Goal: Transaction & Acquisition: Purchase product/service

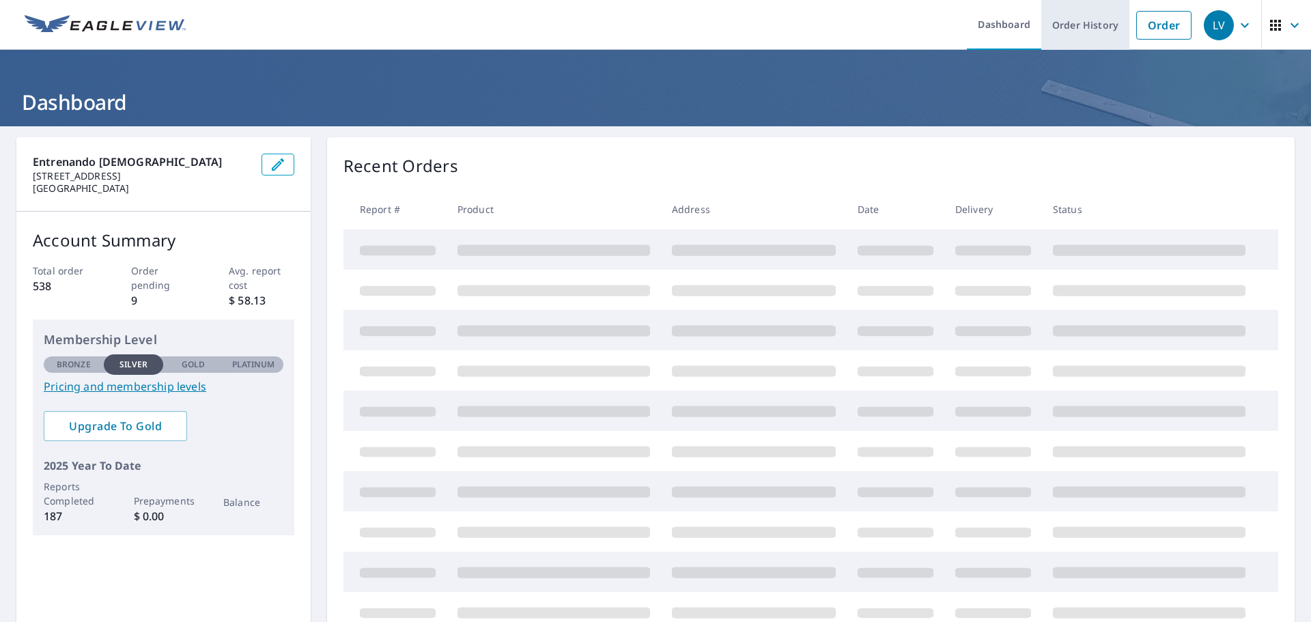
click at [1082, 29] on link "Order History" at bounding box center [1085, 25] width 88 height 50
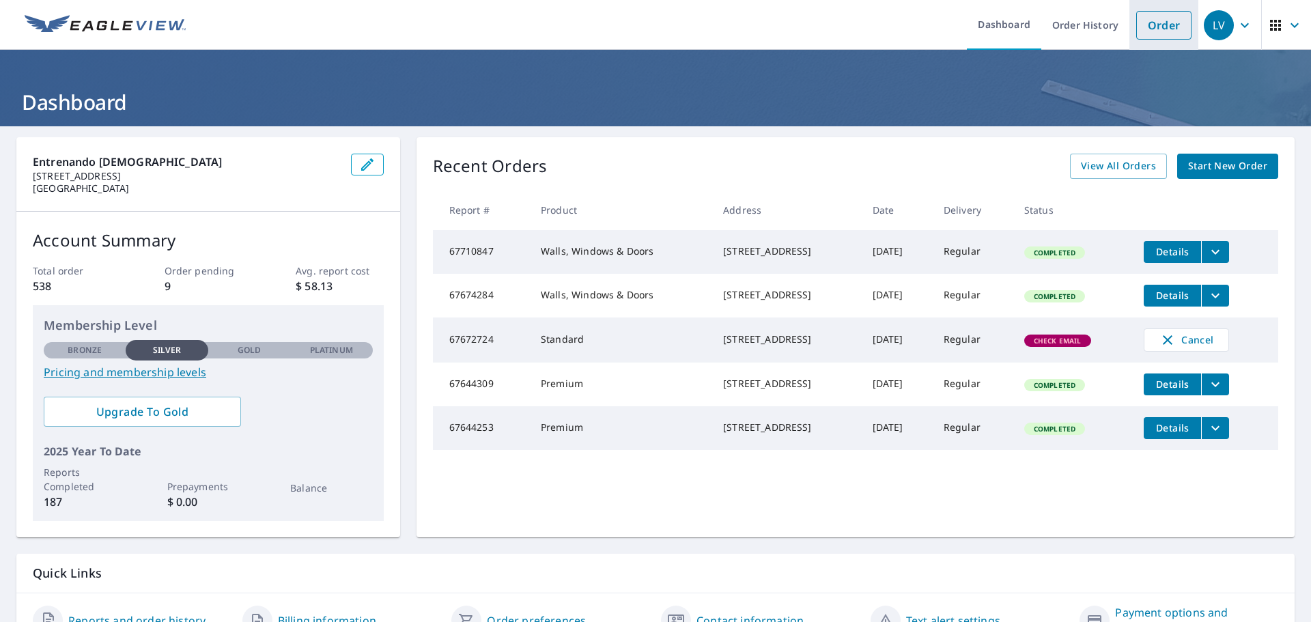
click at [1136, 33] on link "Order" at bounding box center [1163, 25] width 55 height 29
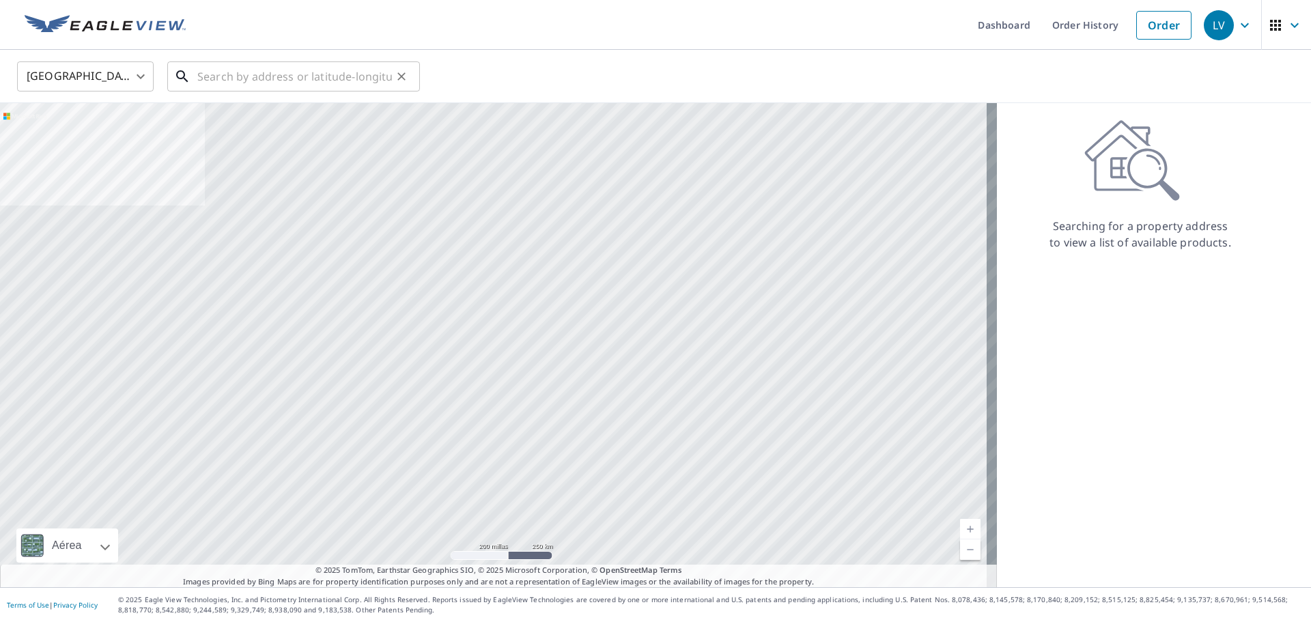
click at [316, 82] on input "text" at bounding box center [294, 76] width 195 height 38
paste input "10006 A ST S TACOMA WA 98444"
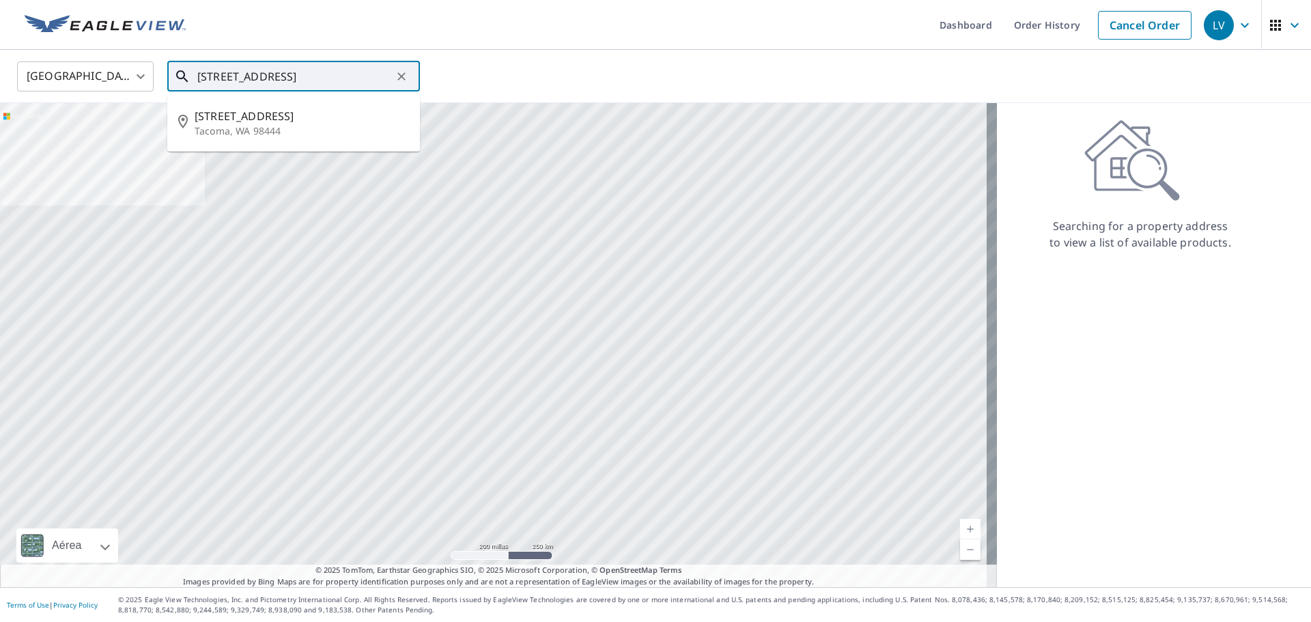
type input "10006 A ST S TACOMA WA 98444"
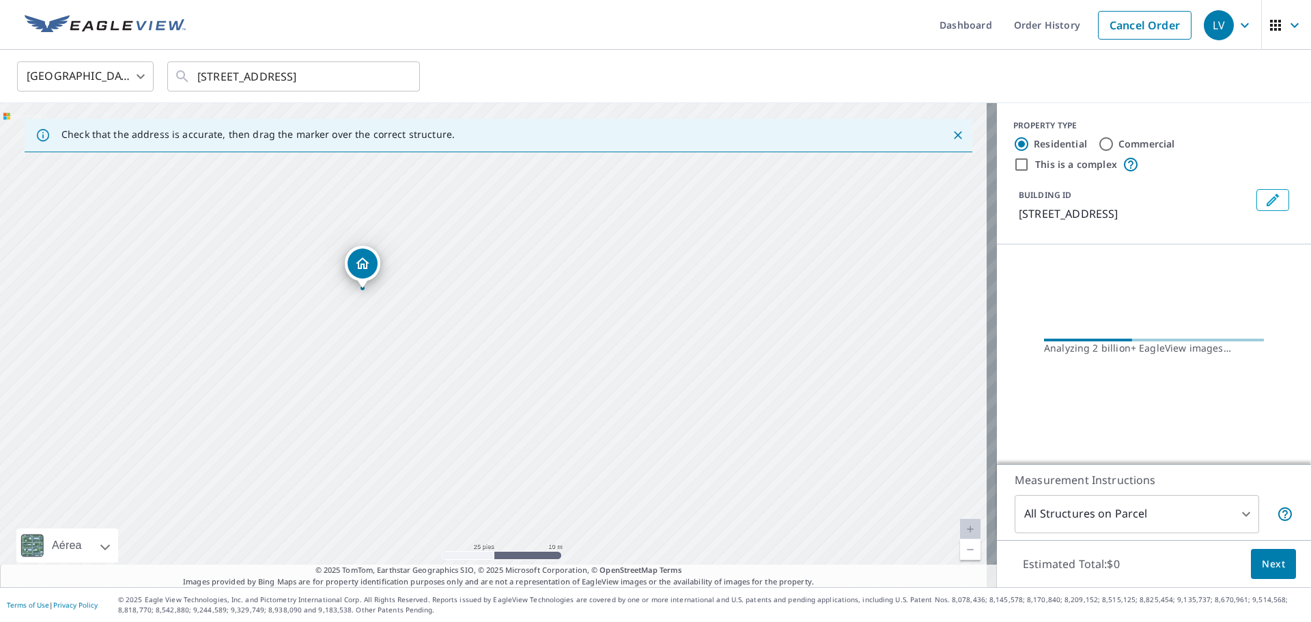
drag, startPoint x: 364, startPoint y: 382, endPoint x: 397, endPoint y: 404, distance: 39.0
click at [397, 404] on div "10006 A St S Tacoma, WA 98444" at bounding box center [498, 345] width 997 height 484
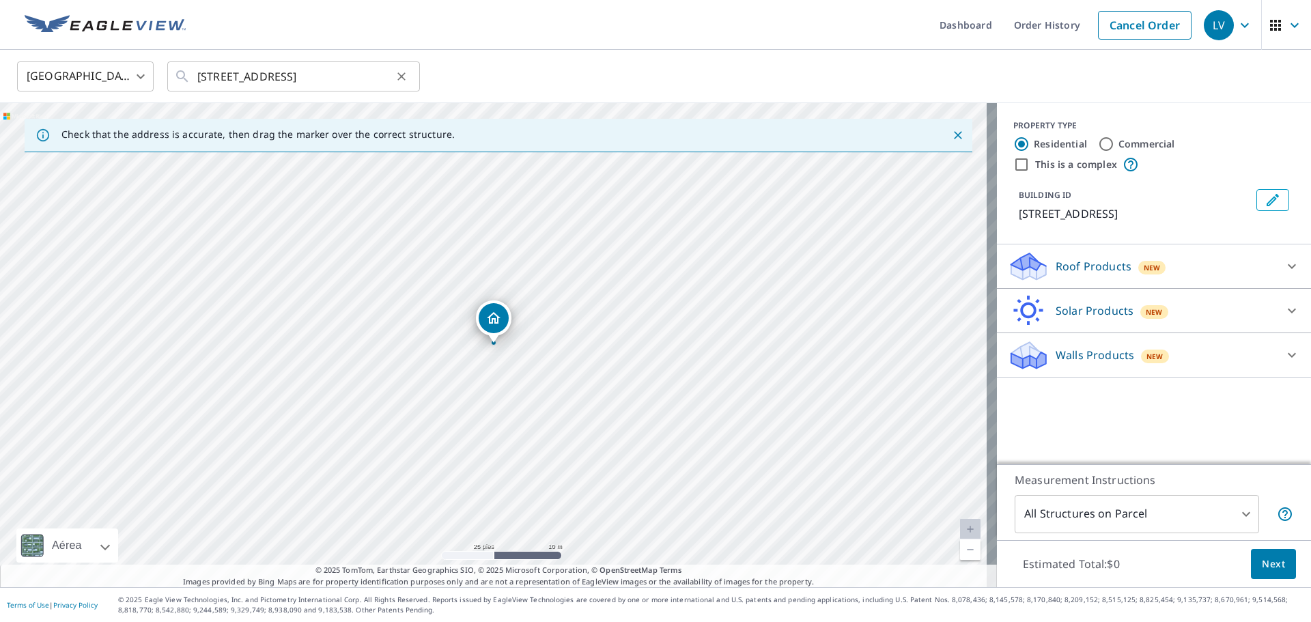
click at [399, 76] on icon "Clear" at bounding box center [402, 77] width 14 height 14
click at [379, 76] on input "text" at bounding box center [294, 76] width 195 height 38
paste input "10006 A ST S TACOMA WA 98444-6543"
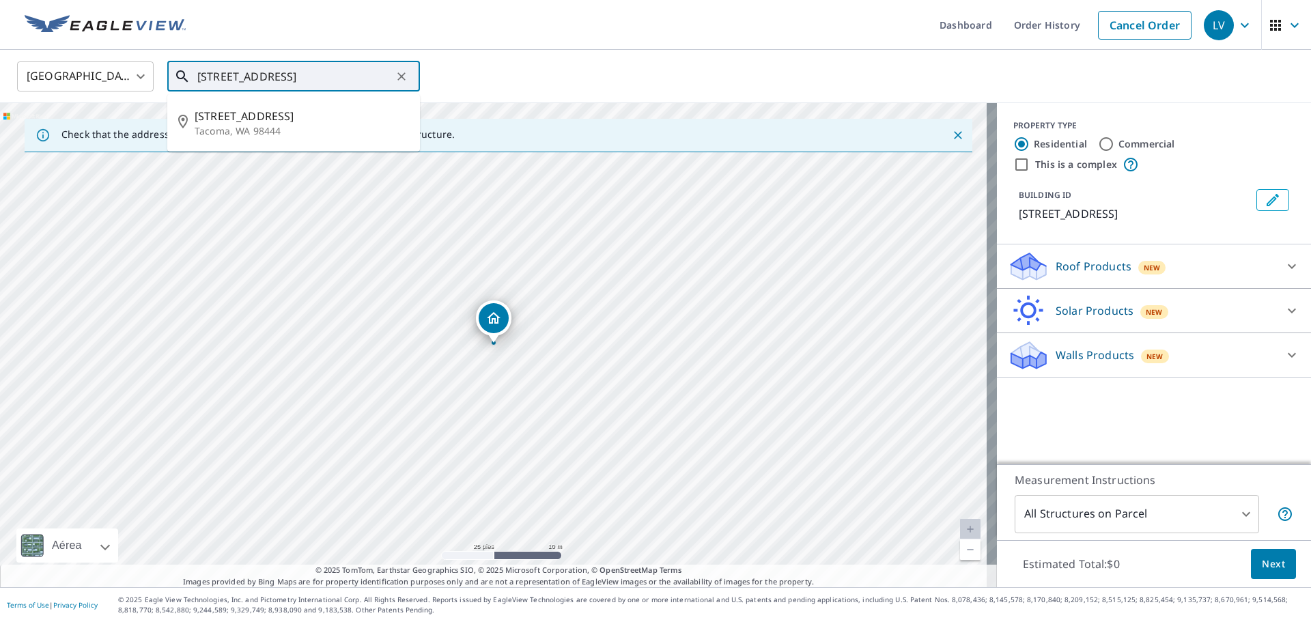
type input "10006 A ST S TACOMA WA 98444-6543"
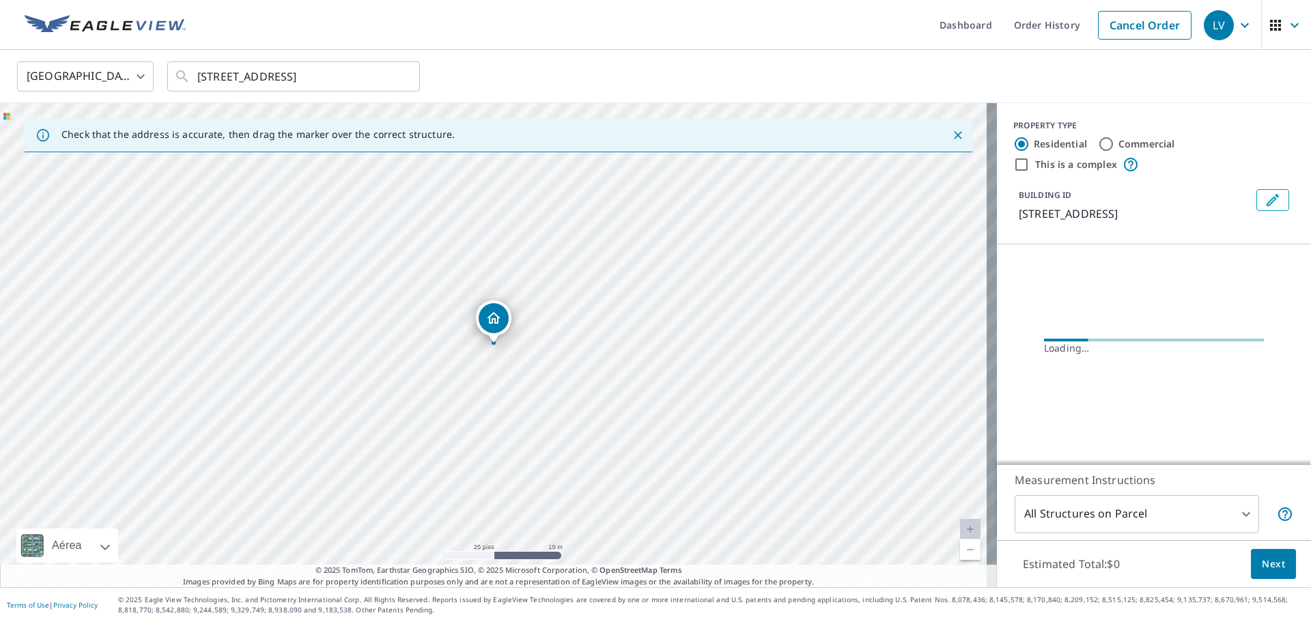
click at [477, 73] on div "United States US ​ 10006 A ST S TACOMA WA 98444-6543 ​" at bounding box center [651, 76] width 1288 height 32
click at [349, 79] on input "10006 A ST S TACOMA WA 98444-6543" at bounding box center [294, 76] width 195 height 38
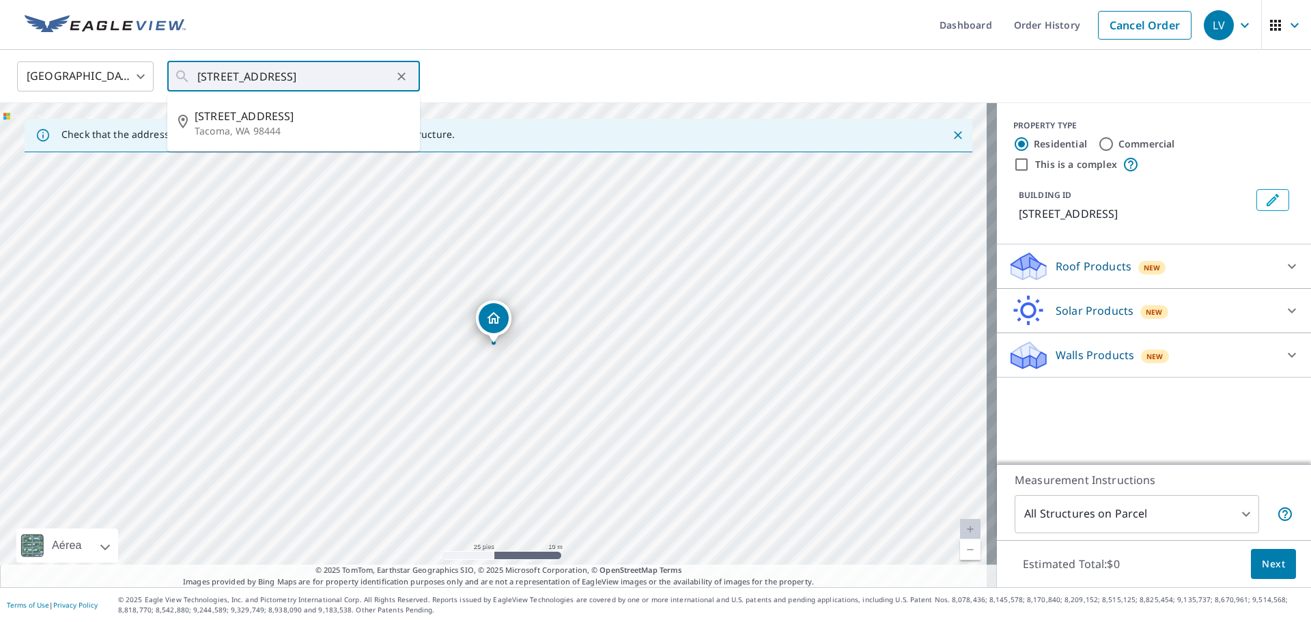
click at [631, 83] on div "United States US ​ 10006 A ST S TACOMA WA 98444-6543 ​ 10006 A St S Tacoma, WA …" at bounding box center [651, 76] width 1288 height 32
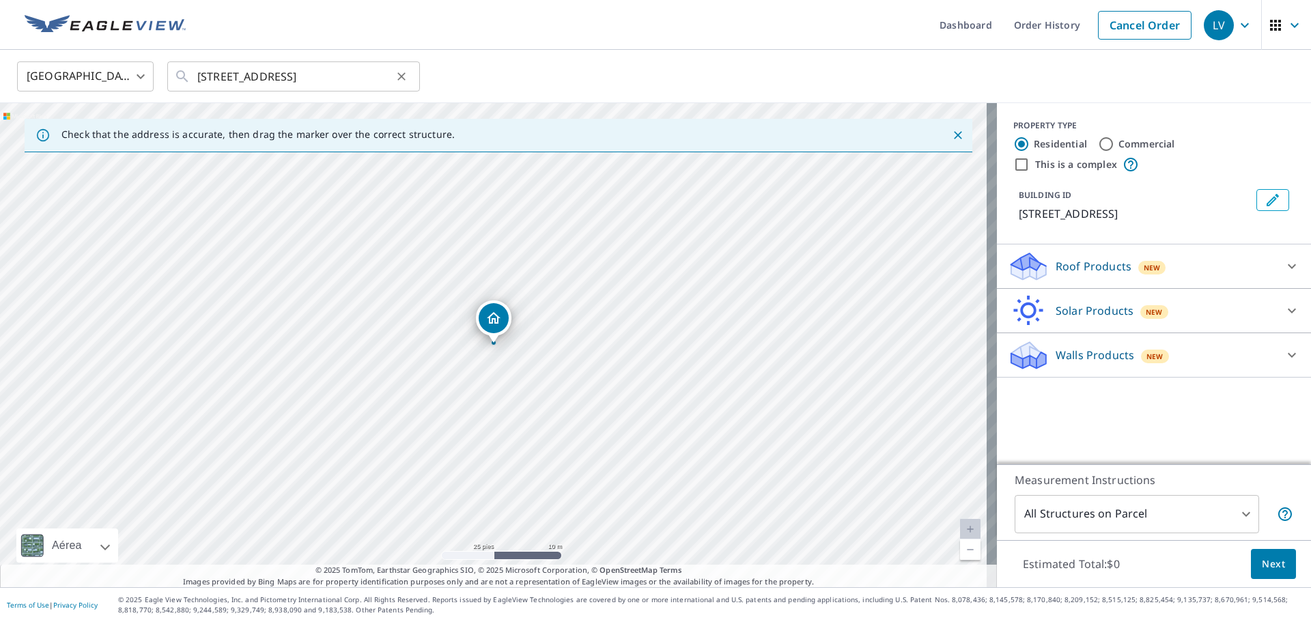
click at [400, 73] on icon "Clear" at bounding box center [402, 77] width 14 height 14
paste input "10006 A ST S TACOMA WA 98444-6543"
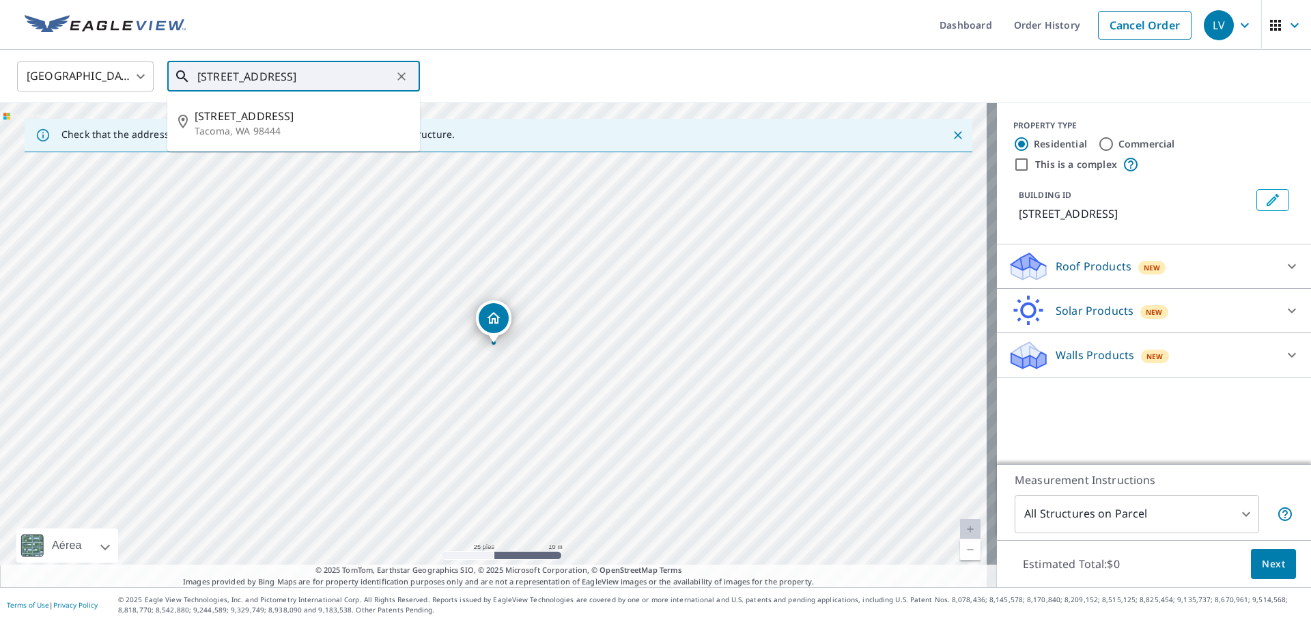
type input "10006 A ST S TACOMA WA 98444-6543"
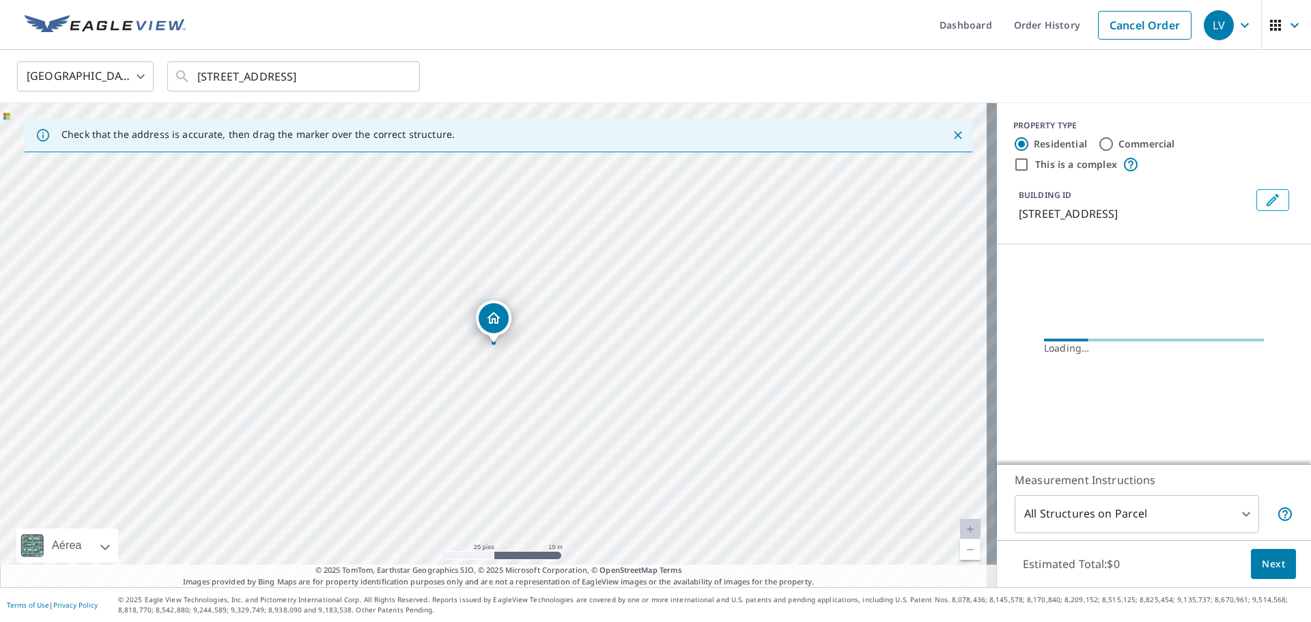
click at [459, 73] on div "United States US ​ 10006 A ST S TACOMA WA 98444-6543 ​" at bounding box center [651, 76] width 1288 height 32
click at [396, 76] on icon "Clear" at bounding box center [402, 77] width 14 height 14
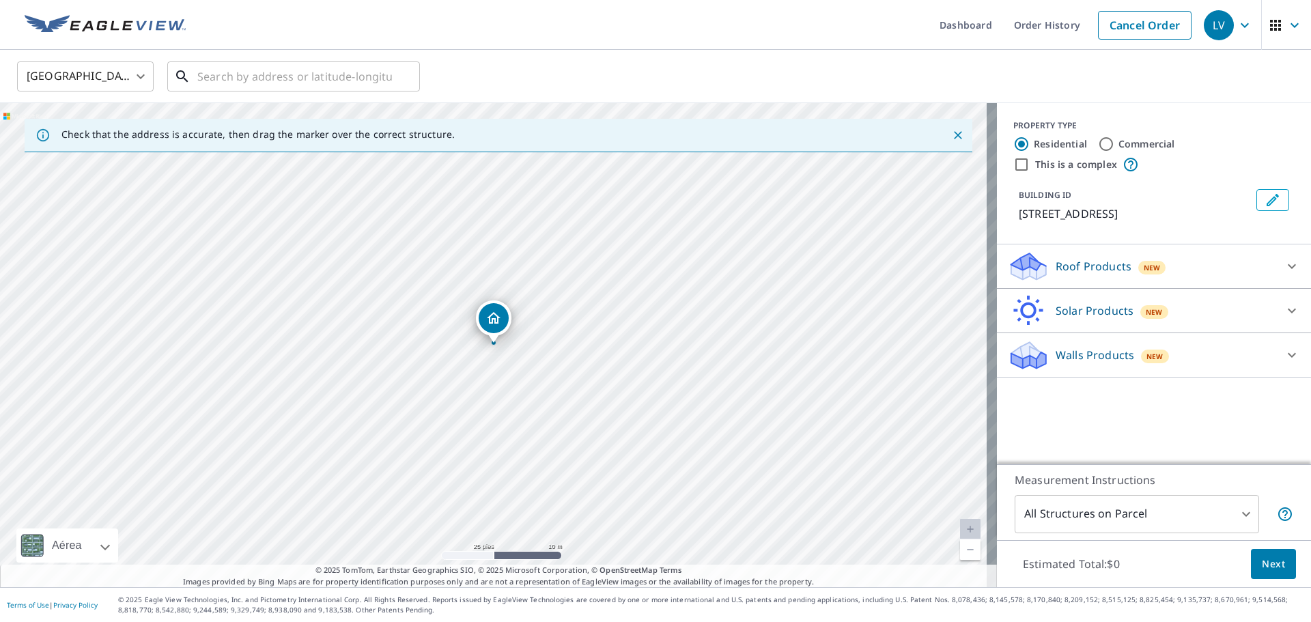
click at [317, 81] on input "text" at bounding box center [294, 76] width 195 height 38
paste input "10006 A ST S TACOMA WA 98444"
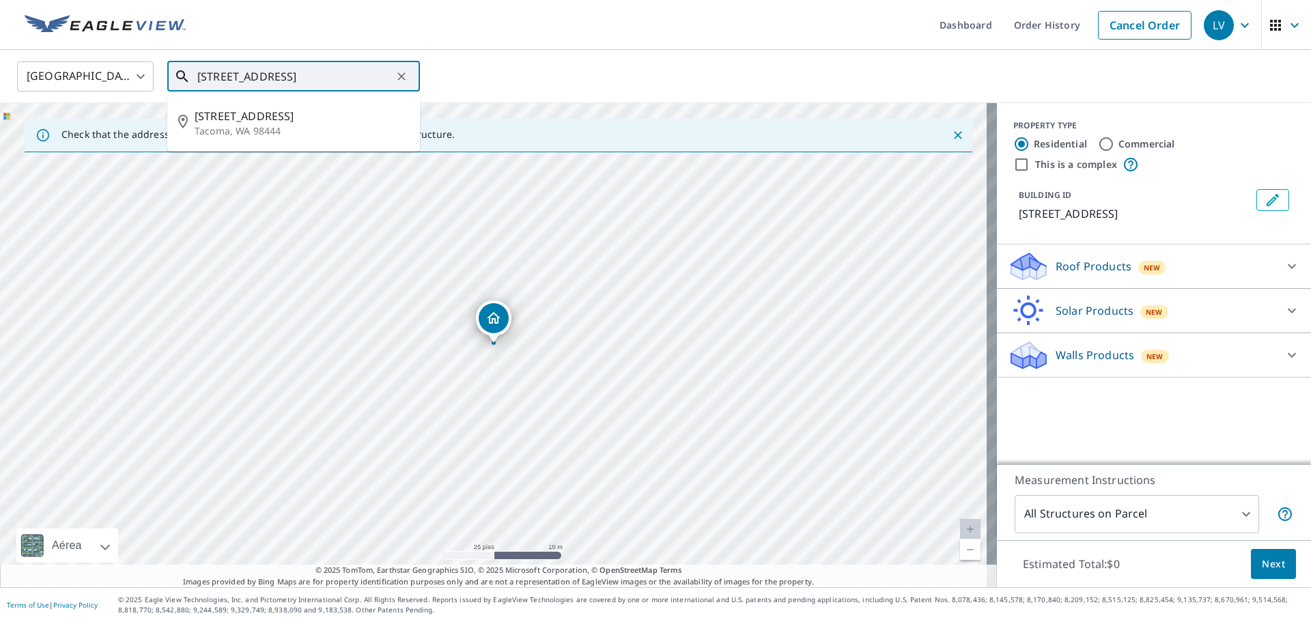
type input "10006 A ST S TACOMA WA 98444"
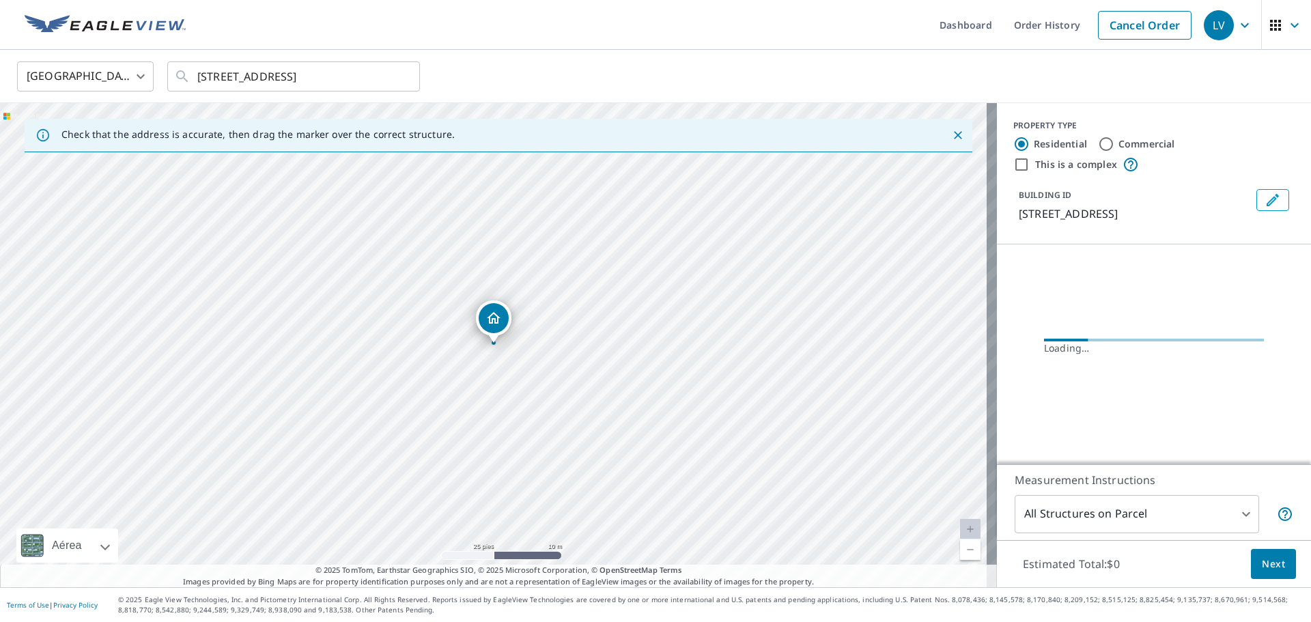
click at [751, 31] on ul "Dashboard Order History Cancel Order" at bounding box center [696, 25] width 1005 height 50
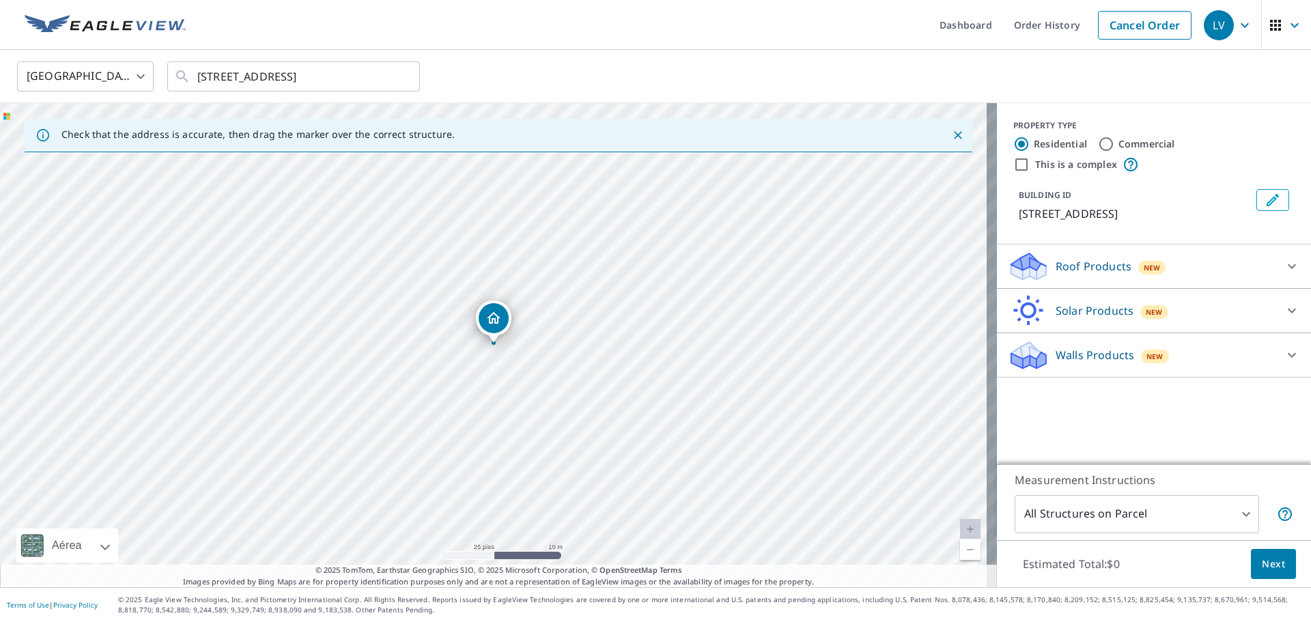
click at [1070, 268] on p "Roof Products" at bounding box center [1094, 266] width 76 height 16
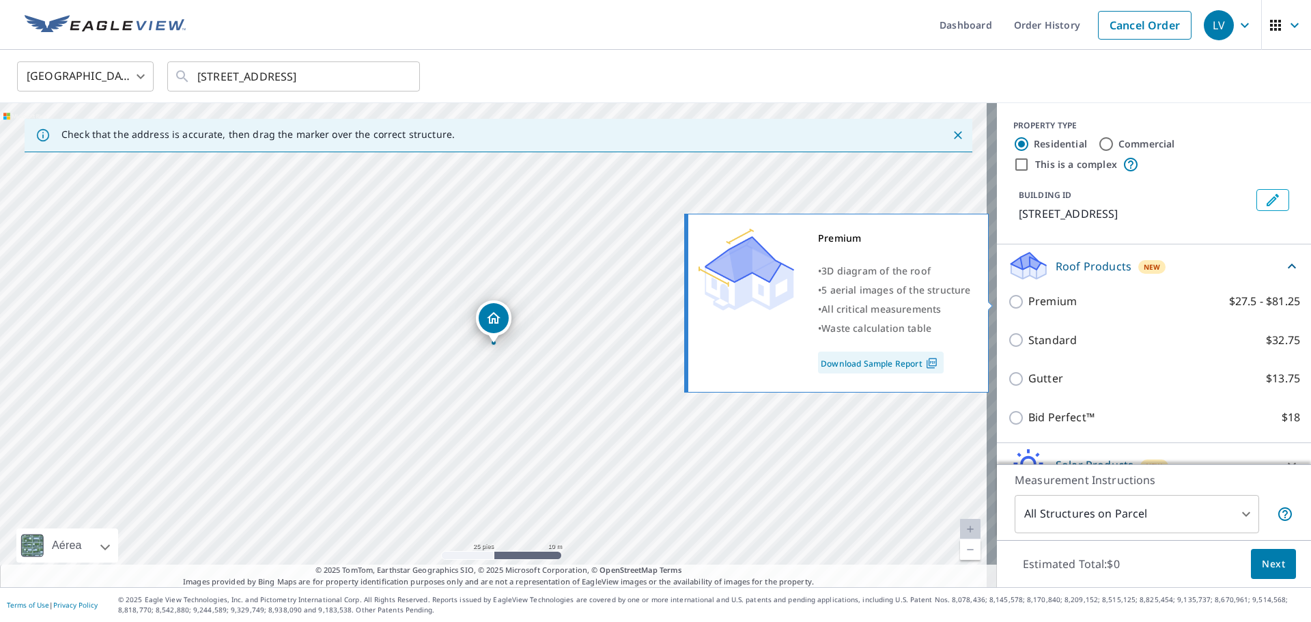
click at [1011, 308] on input "Premium $27.5 - $81.25" at bounding box center [1018, 302] width 20 height 16
checkbox input "true"
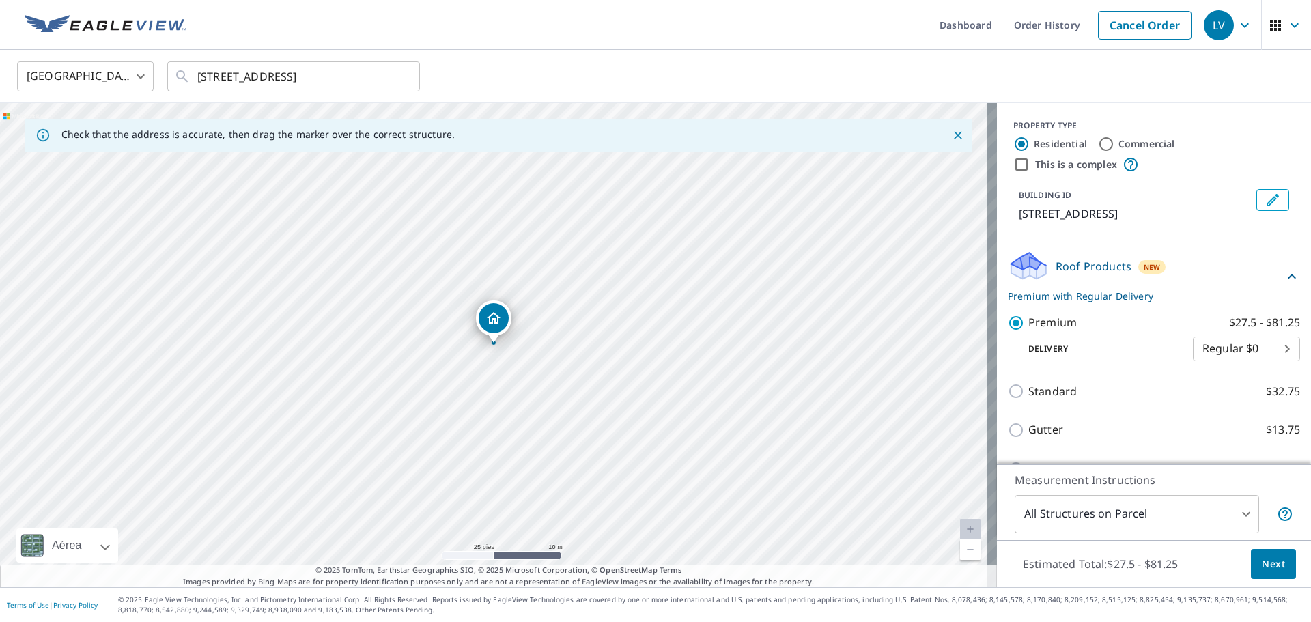
click at [858, 36] on ul "Dashboard Order History Cancel Order" at bounding box center [696, 25] width 1005 height 50
click at [1272, 568] on span "Next" at bounding box center [1273, 564] width 23 height 17
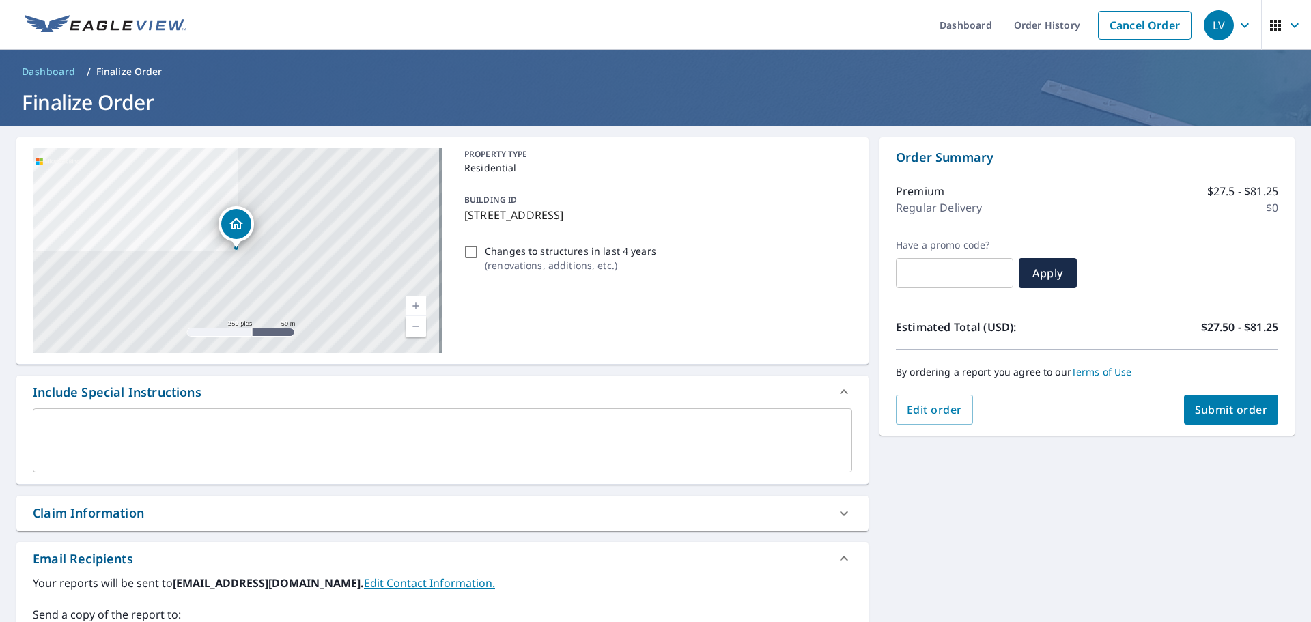
click at [473, 249] on input "Changes to structures in last 4 years ( renovations, additions, etc. )" at bounding box center [471, 252] width 16 height 16
checkbox input "true"
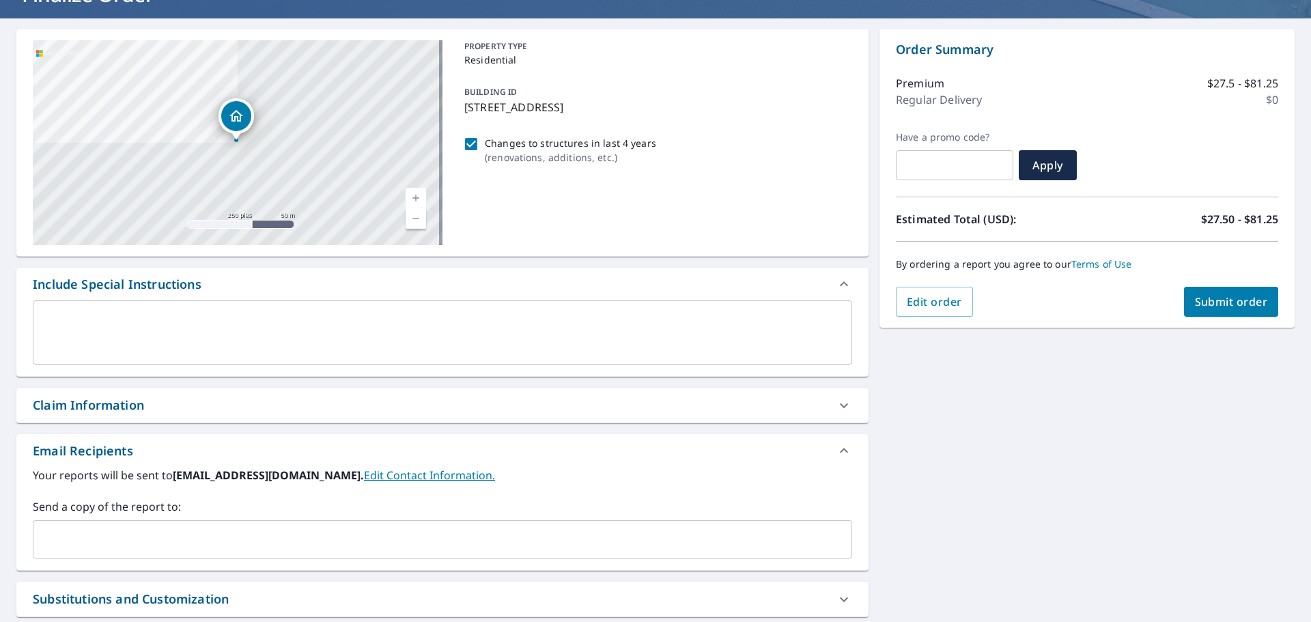
scroll to position [182, 0]
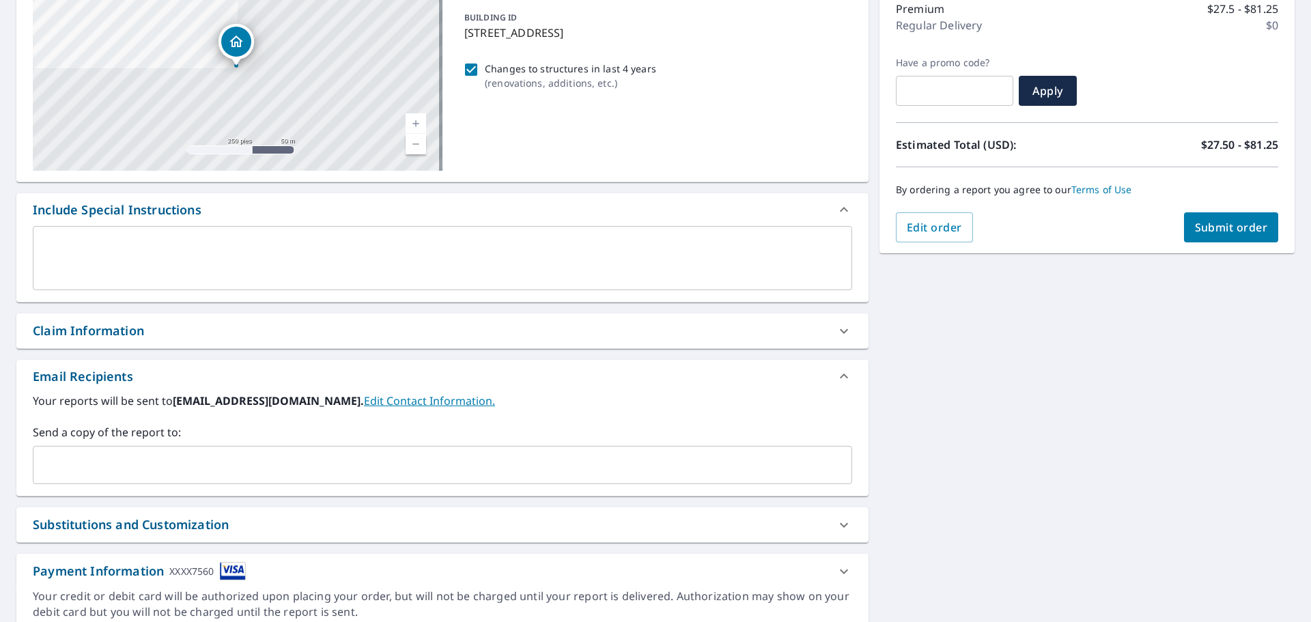
click at [181, 475] on input "text" at bounding box center [432, 465] width 787 height 26
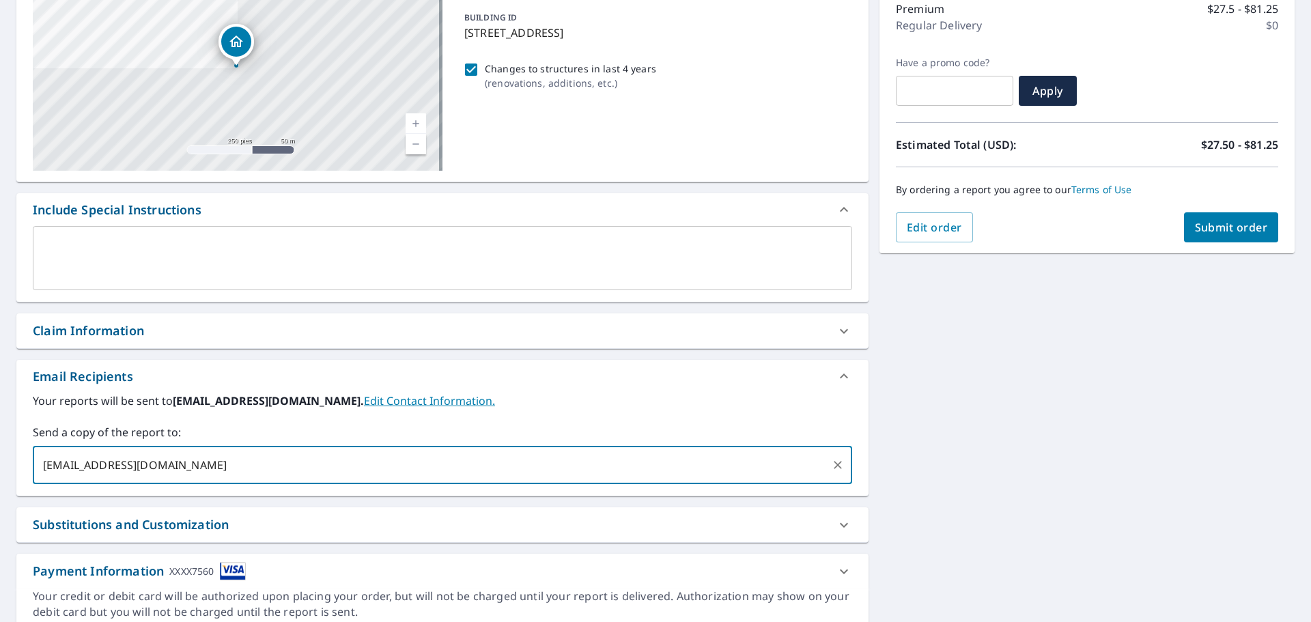
type input "eagleviewentrenandolatinos@gmail.com"
click at [957, 444] on div "**********" at bounding box center [655, 293] width 1311 height 699
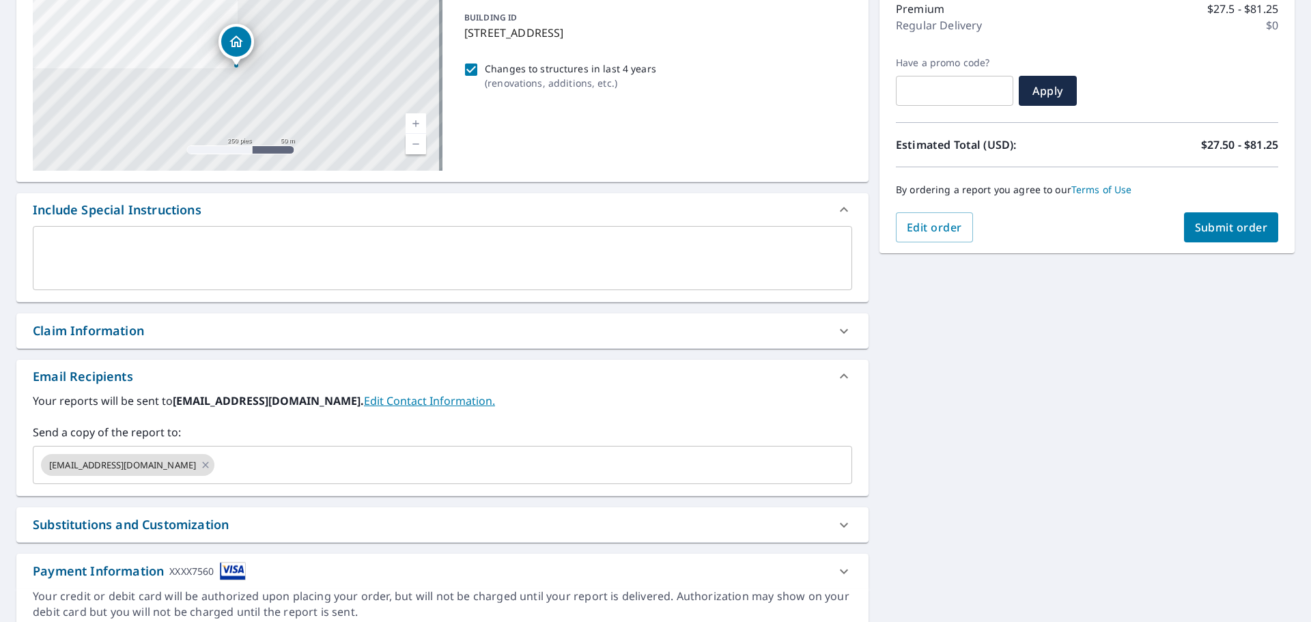
scroll to position [0, 0]
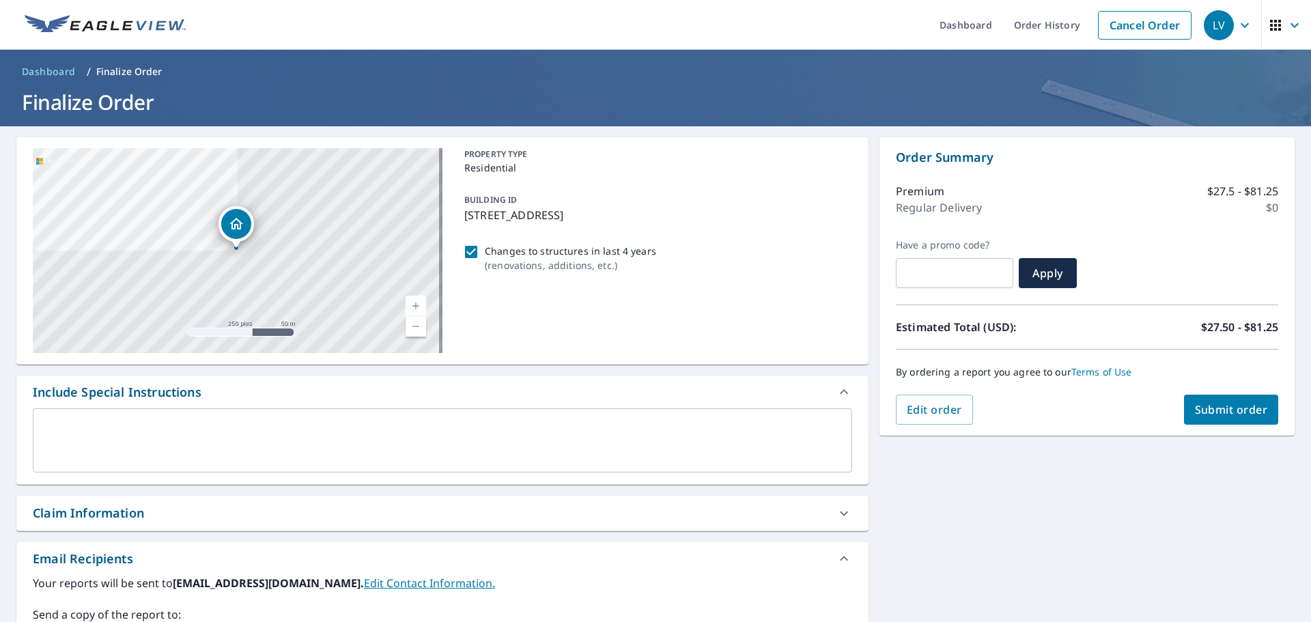
click at [1207, 402] on button "Submit order" at bounding box center [1231, 410] width 95 height 30
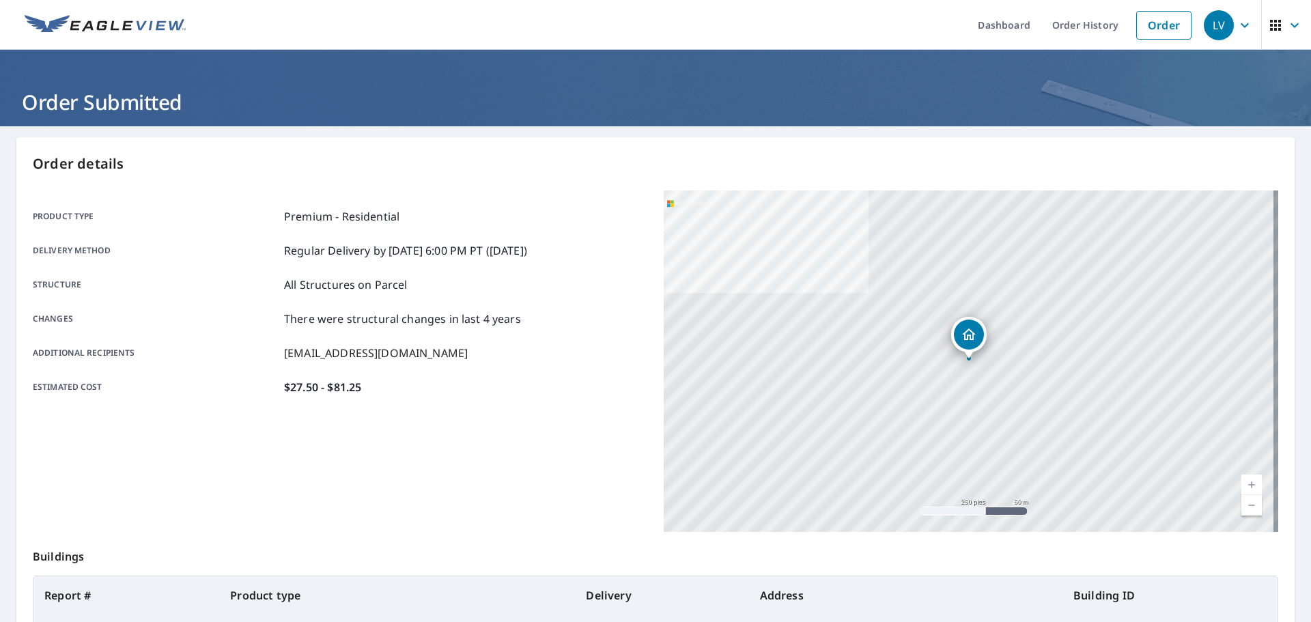
scroll to position [182, 0]
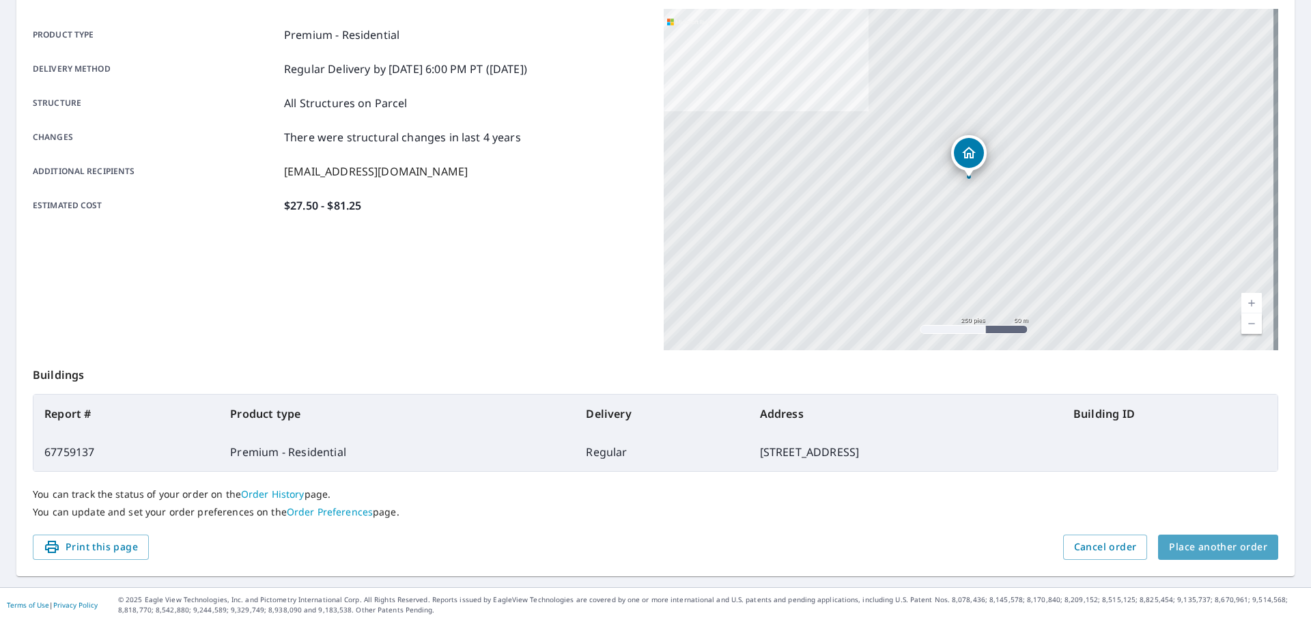
click at [1251, 552] on span "Place another order" at bounding box center [1218, 547] width 98 height 17
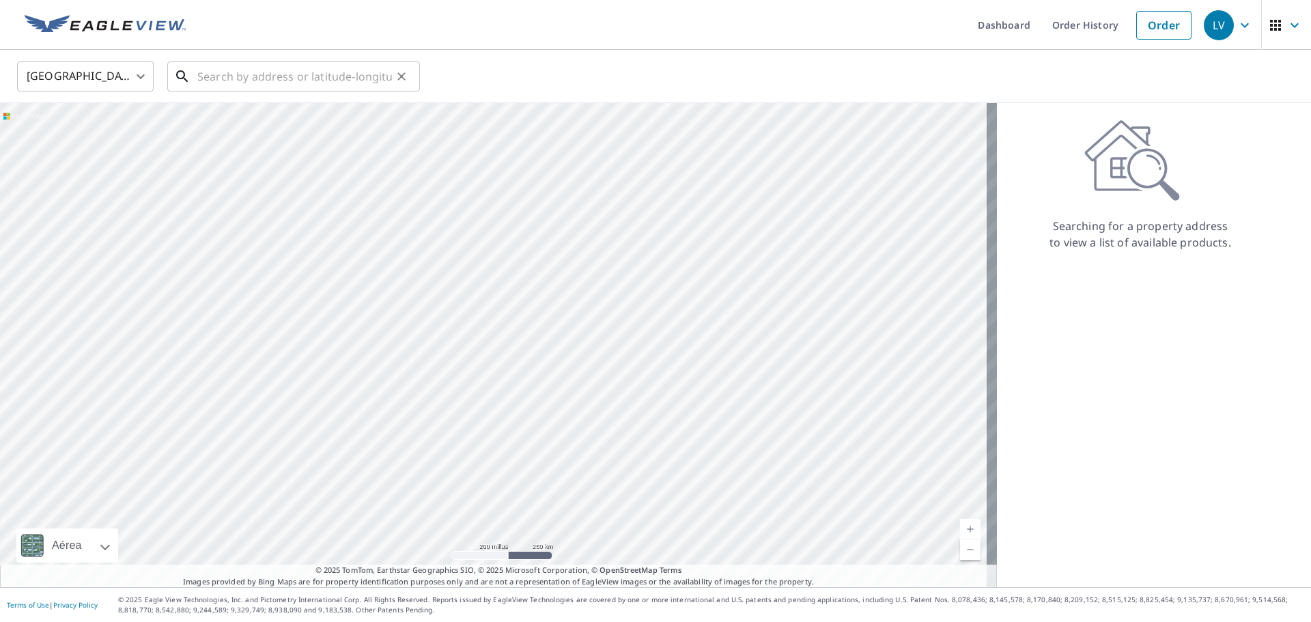
click at [334, 87] on input "text" at bounding box center [294, 76] width 195 height 38
paste input "10002 A ST S TACOMA WA 98444"
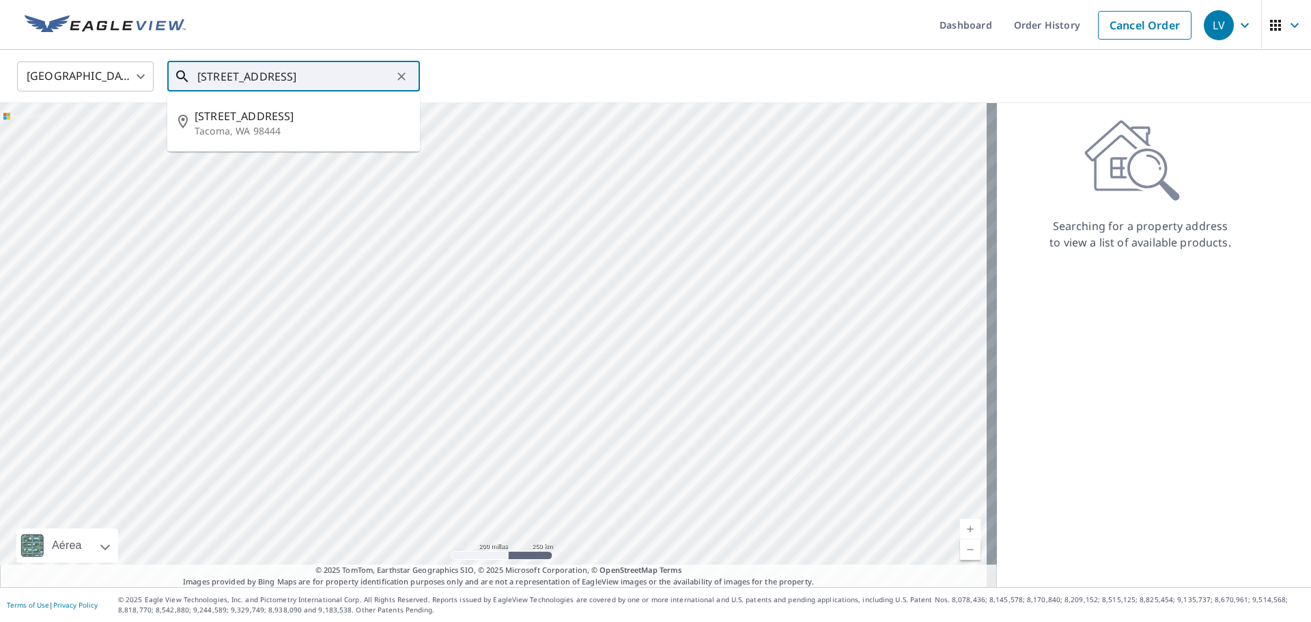
type input "10002 A ST S TACOMA WA 98444"
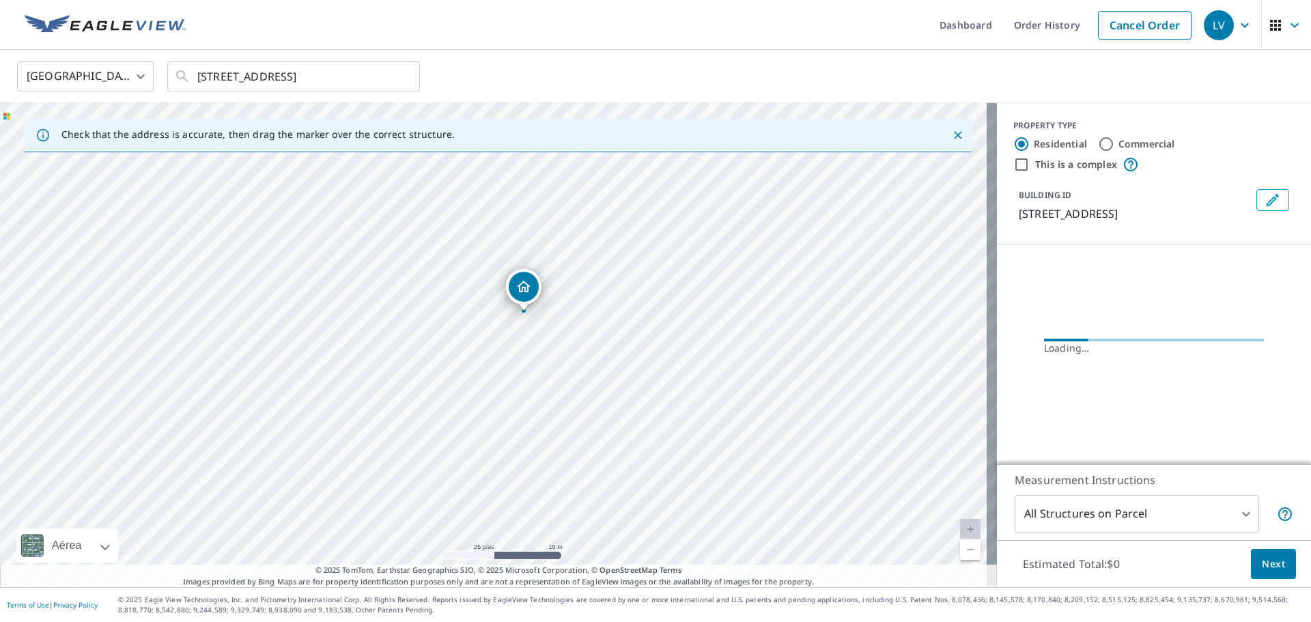
drag, startPoint x: 490, startPoint y: 262, endPoint x: 506, endPoint y: 435, distance: 174.2
click at [506, 435] on div "10002 A St S Tacoma, WA 98444" at bounding box center [498, 345] width 997 height 484
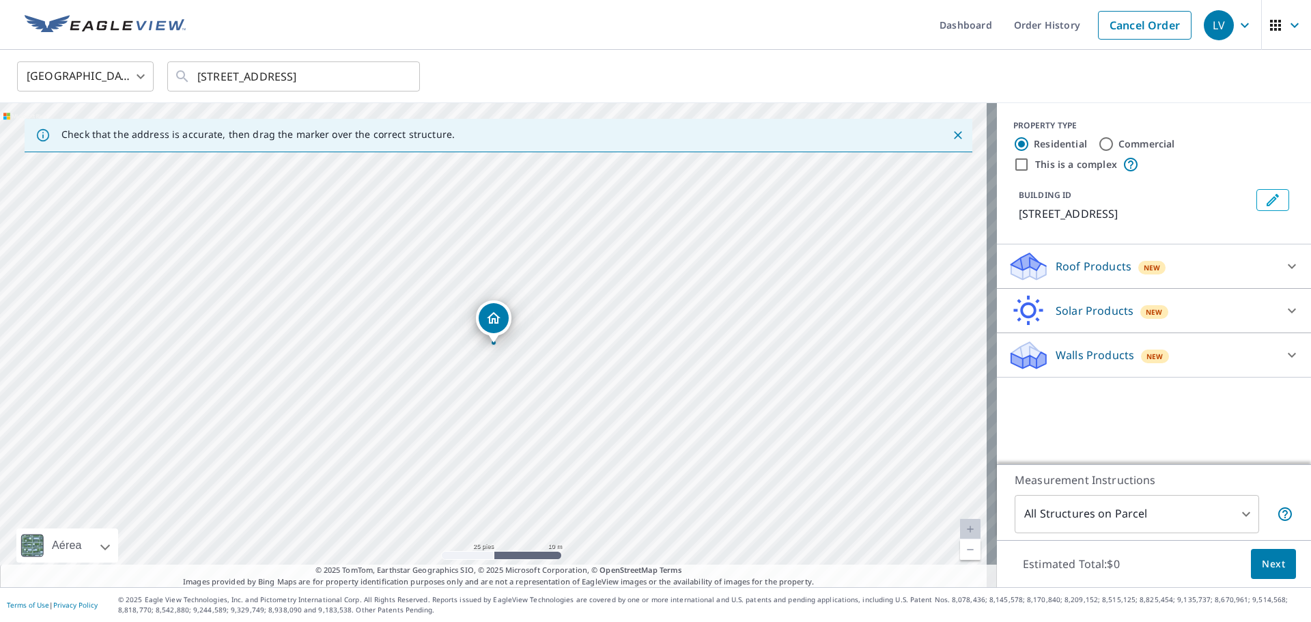
click at [1030, 268] on icon at bounding box center [1028, 271] width 35 height 16
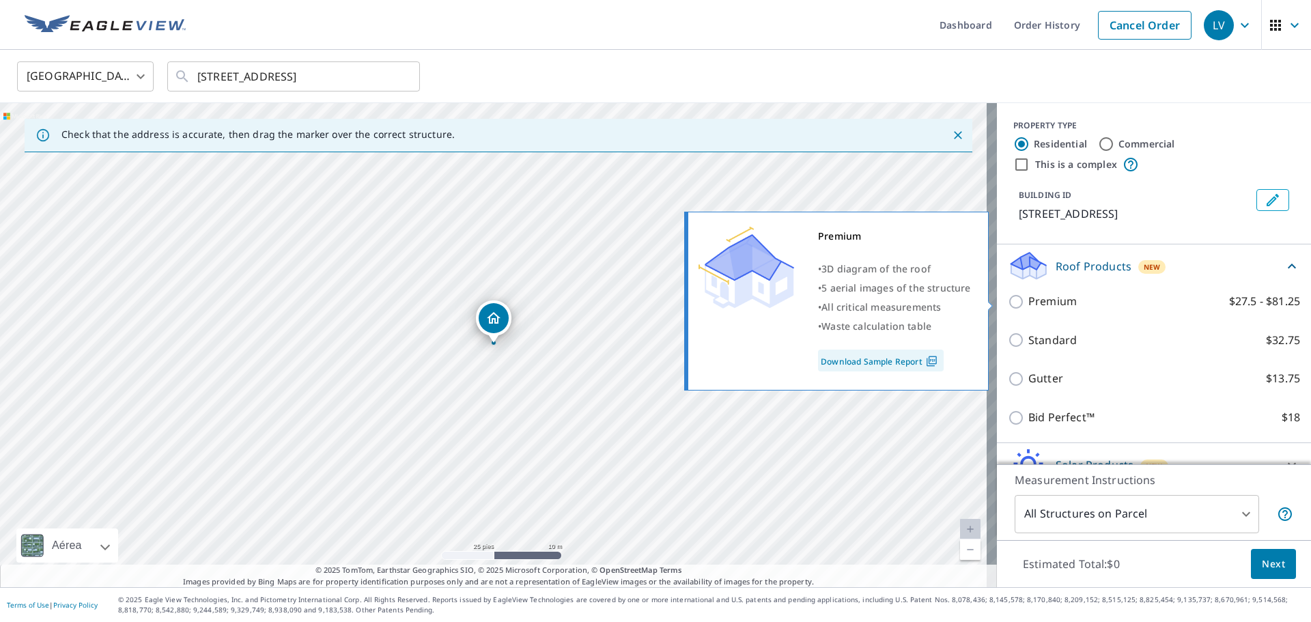
click at [1008, 299] on input "Premium $27.5 - $81.25" at bounding box center [1018, 302] width 20 height 16
checkbox input "true"
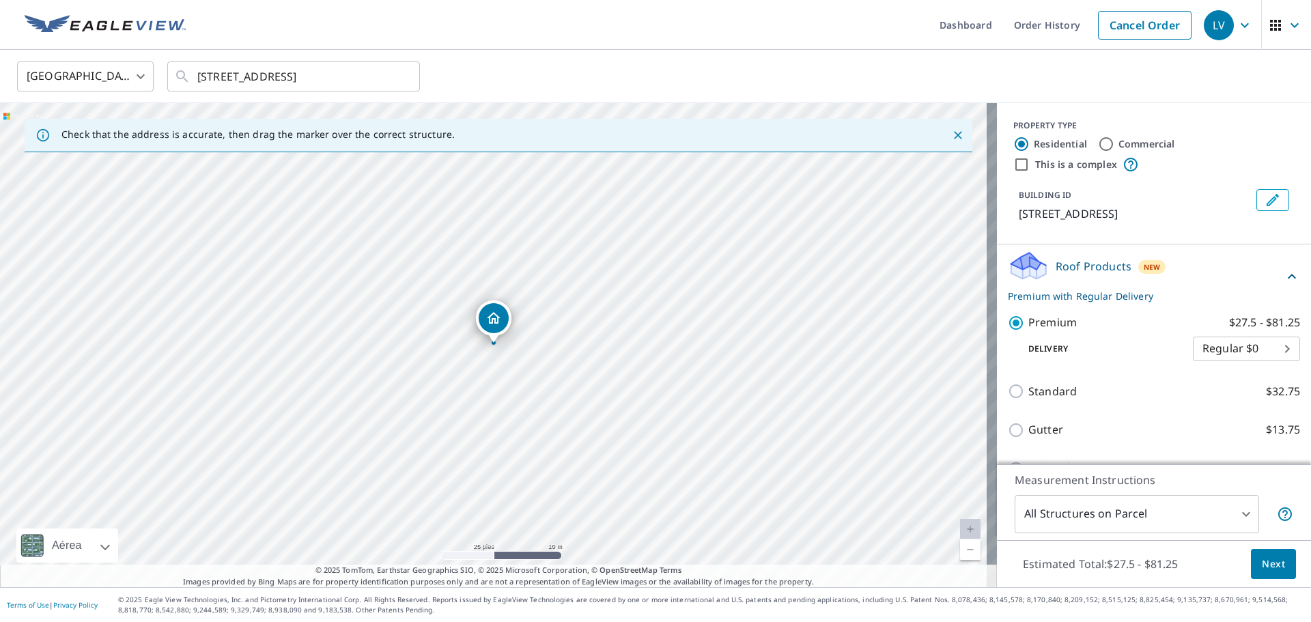
click at [1262, 559] on span "Next" at bounding box center [1273, 564] width 23 height 17
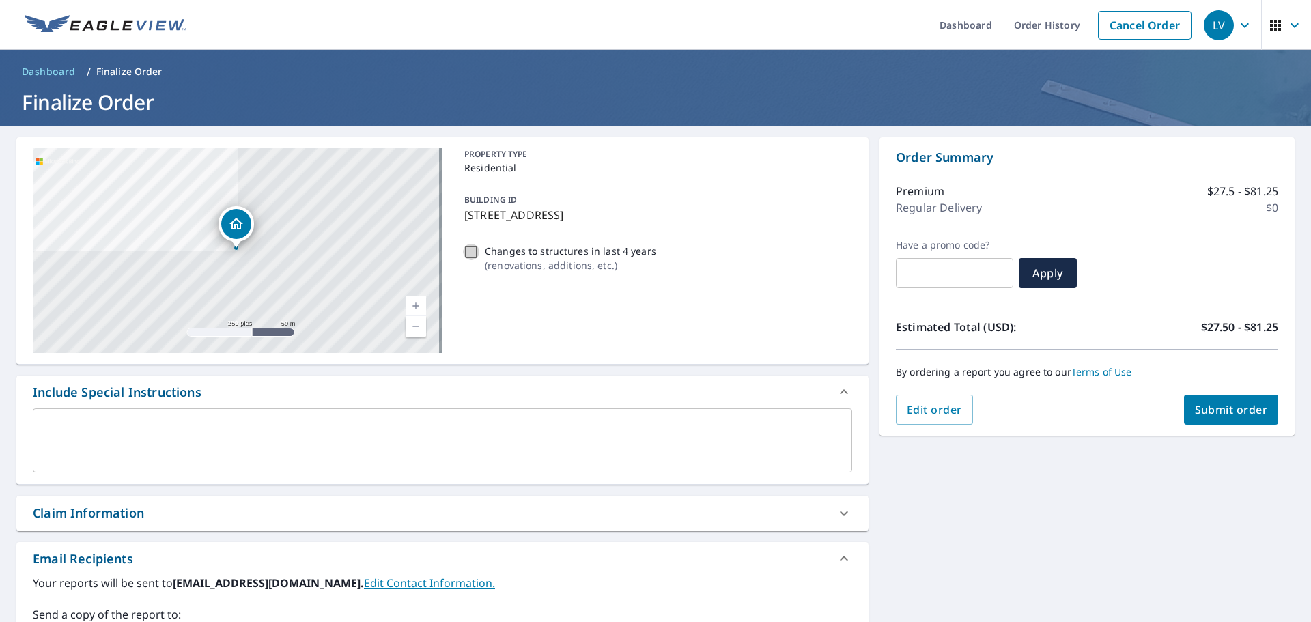
click at [473, 259] on input "Changes to structures in last 4 years ( renovations, additions, etc. )" at bounding box center [471, 252] width 16 height 16
checkbox input "true"
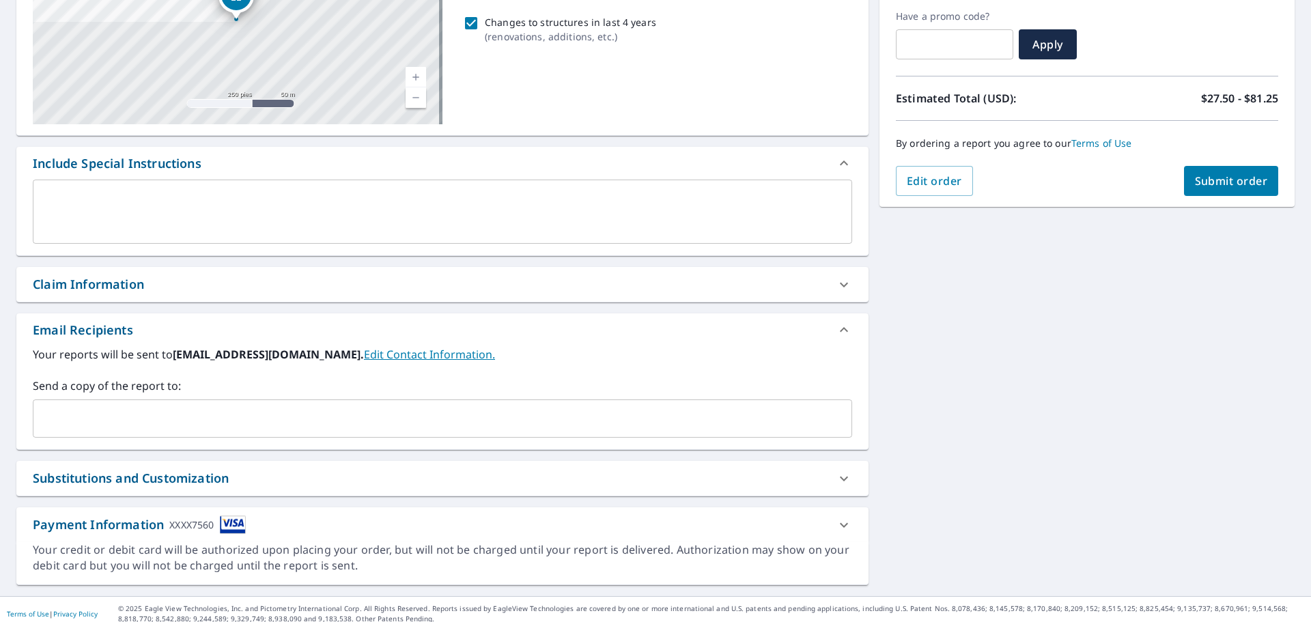
scroll to position [238, 0]
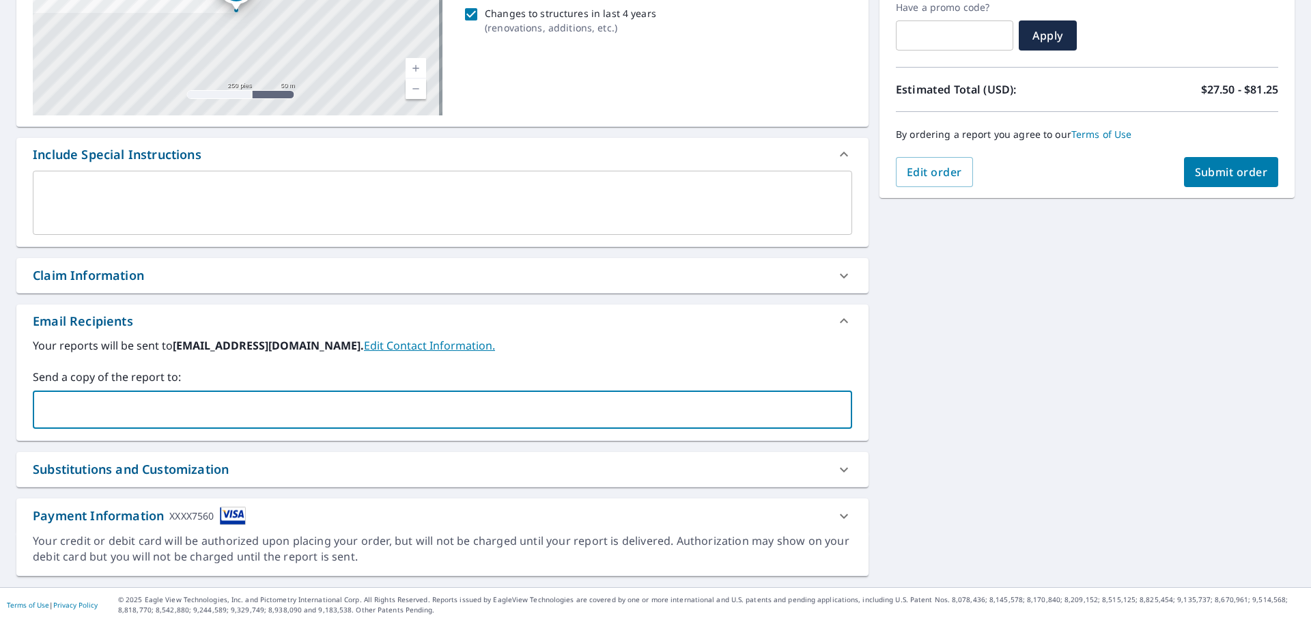
click at [293, 419] on input "text" at bounding box center [432, 410] width 787 height 26
type input "eagleviewentrenandolatinos@gmail.com"
click at [979, 411] on div "**********" at bounding box center [655, 238] width 1311 height 699
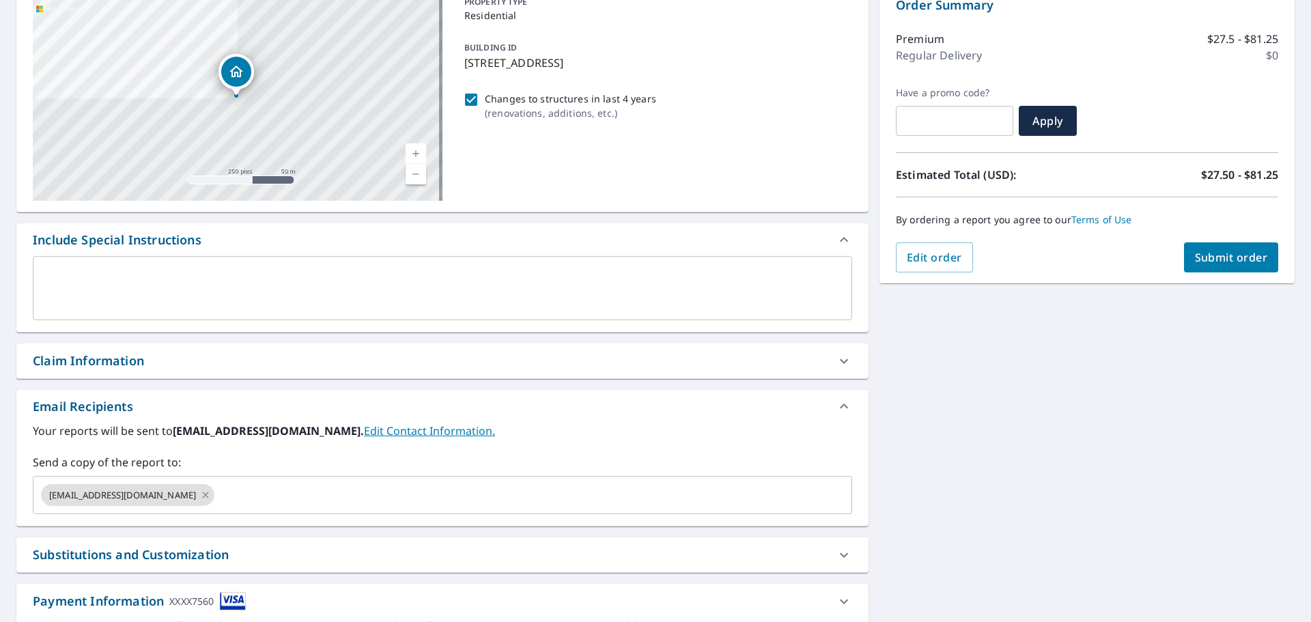
scroll to position [0, 0]
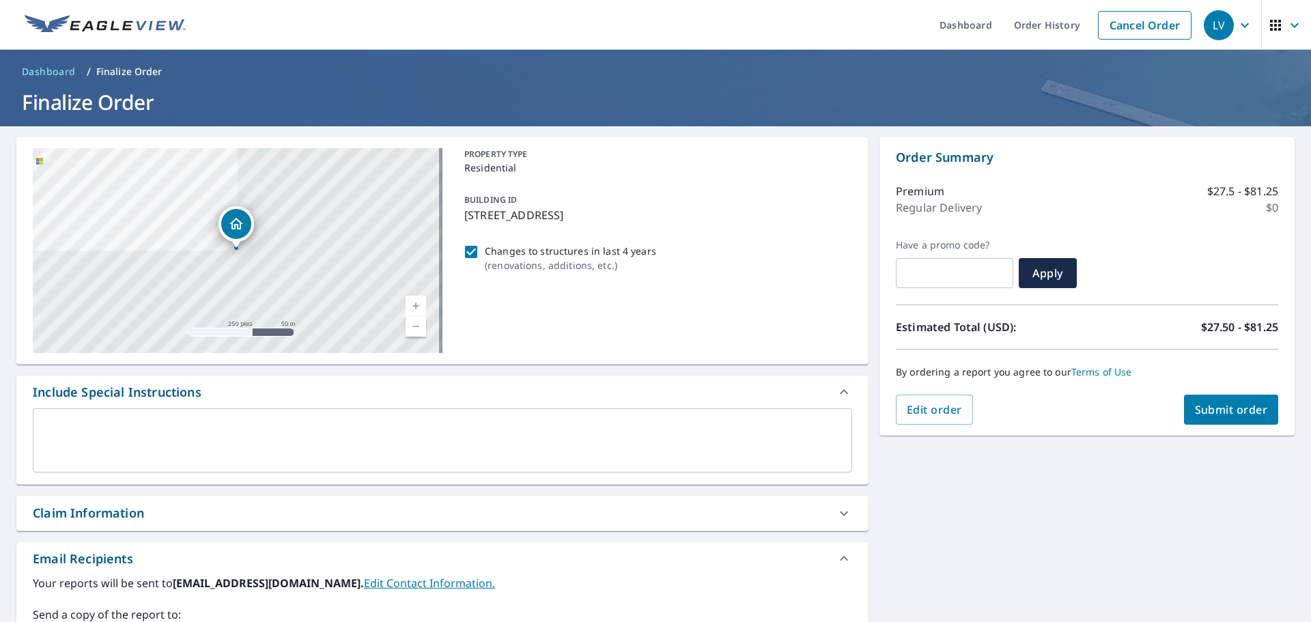
click at [1216, 410] on span "Submit order" at bounding box center [1231, 409] width 73 height 15
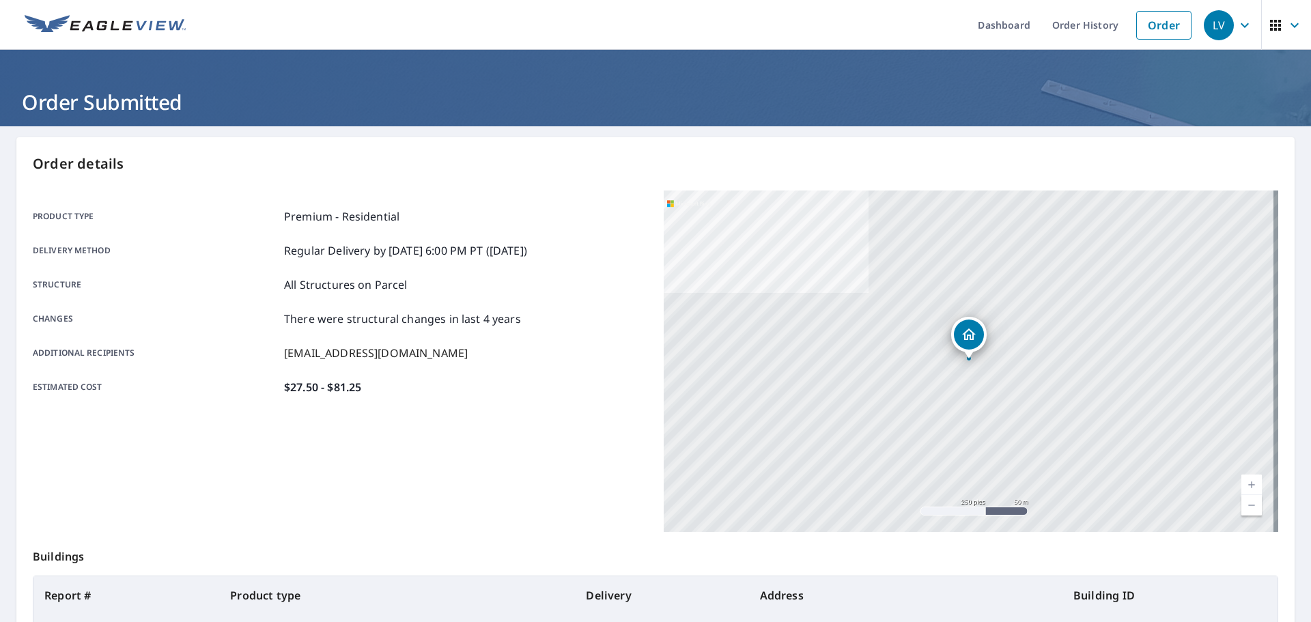
scroll to position [182, 0]
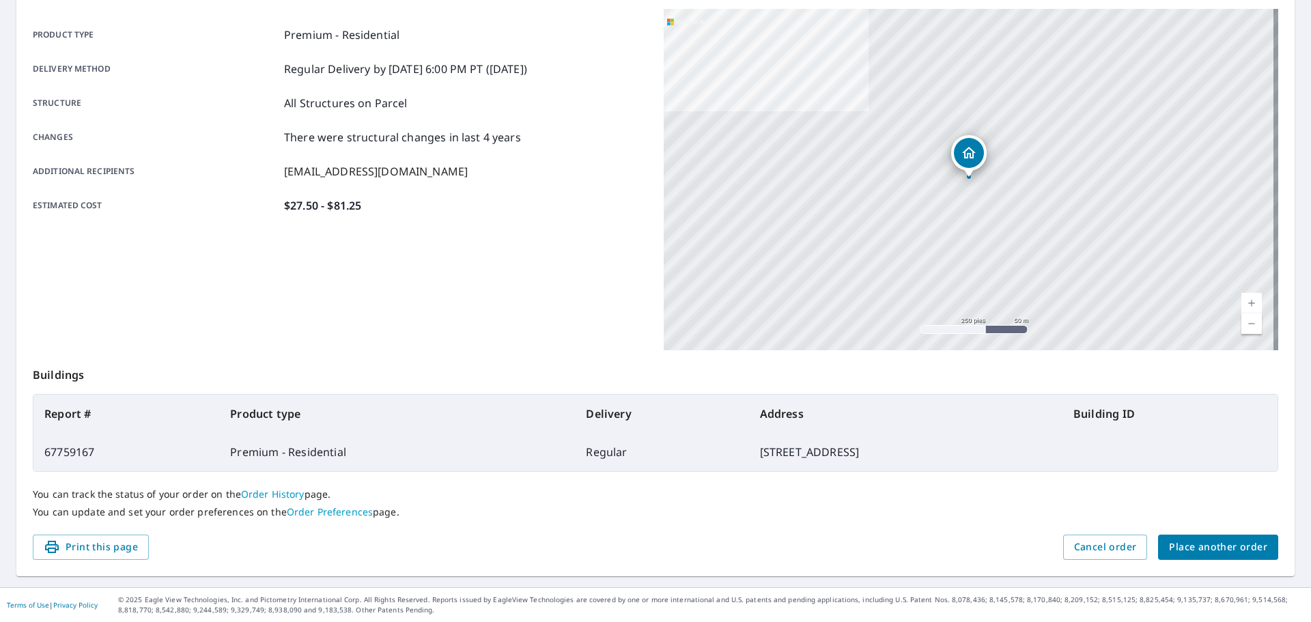
click at [1241, 550] on span "Place another order" at bounding box center [1218, 547] width 98 height 17
